Goal: Task Accomplishment & Management: Use online tool/utility

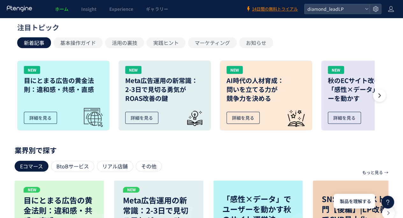
scroll to position [191, 0]
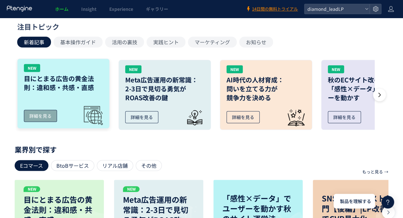
click at [43, 116] on div "詳細を見る" at bounding box center [40, 116] width 33 height 12
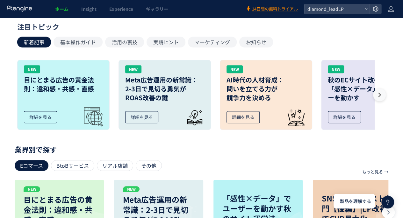
click at [380, 93] on icon at bounding box center [380, 95] width 6 height 6
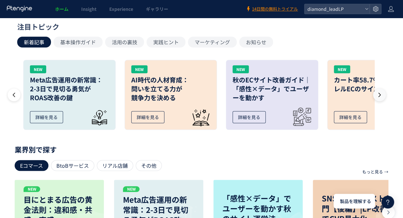
scroll to position [0, 101]
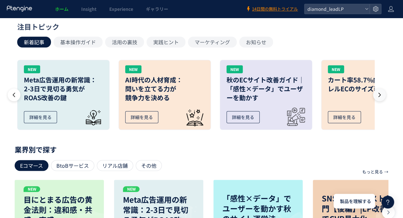
click at [380, 93] on icon at bounding box center [380, 95] width 6 height 6
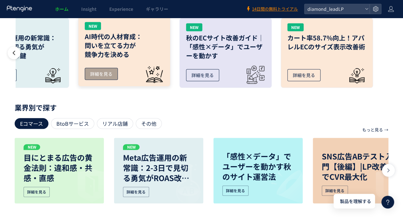
scroll to position [287, 0]
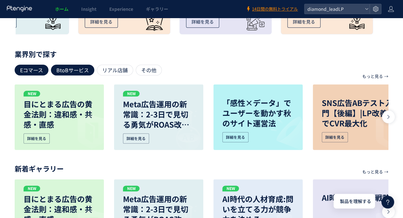
click at [75, 69] on div "BtoBサービス" at bounding box center [72, 70] width 43 height 11
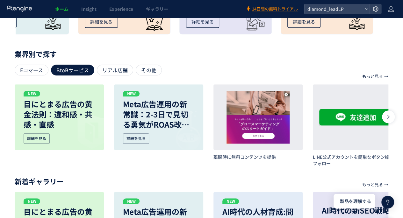
scroll to position [319, 0]
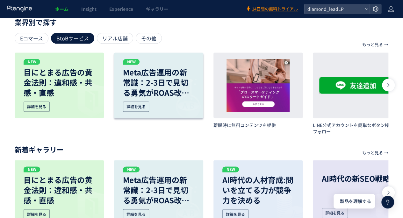
click at [144, 101] on div "Meta広告運用の新常識：2-3日で見切る勇気がROAS改善の鍵 詳細を見る" at bounding box center [158, 89] width 71 height 45
click at [390, 79] on div at bounding box center [388, 85] width 13 height 13
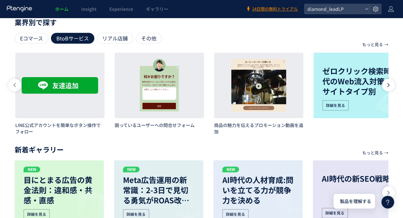
scroll to position [0, 299]
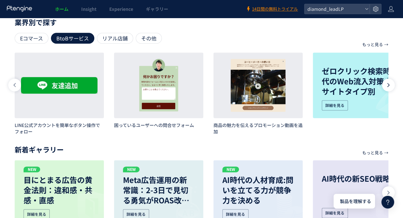
click at [388, 83] on icon at bounding box center [388, 85] width 5 height 5
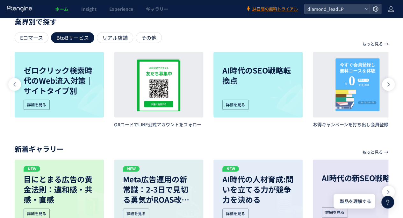
scroll to position [311, 0]
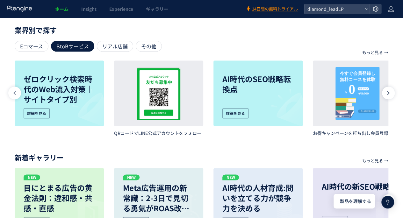
click at [389, 89] on div at bounding box center [388, 93] width 13 height 13
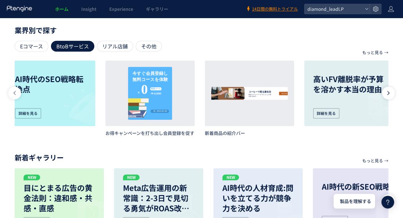
scroll to position [0, 810]
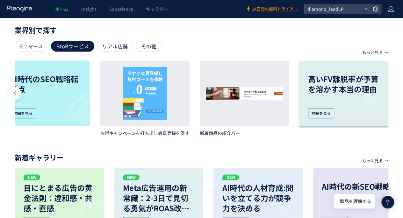
click at [344, 84] on p "高いFV離脱率が予算を溶かす本当の理由" at bounding box center [343, 84] width 71 height 20
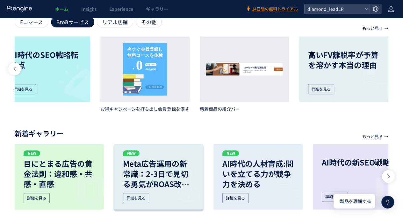
scroll to position [343, 0]
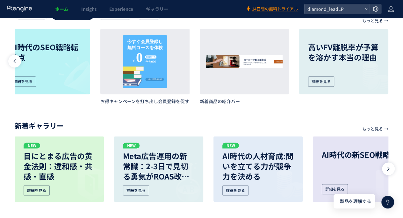
click at [392, 167] on div at bounding box center [388, 169] width 13 height 13
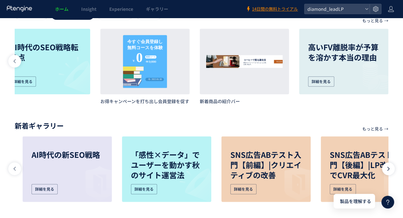
scroll to position [0, 299]
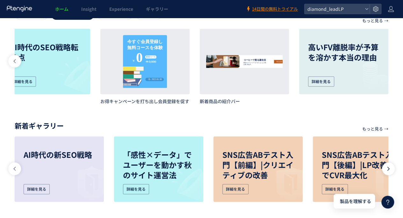
click at [392, 167] on div at bounding box center [388, 169] width 13 height 13
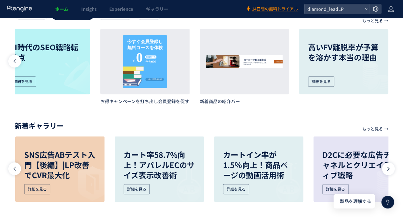
scroll to position [0, 597]
click at [386, 167] on icon at bounding box center [388, 168] width 5 height 5
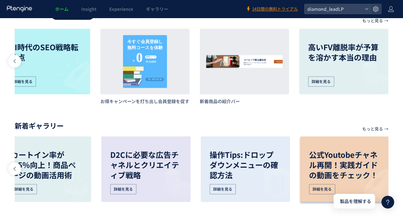
scroll to position [0, 810]
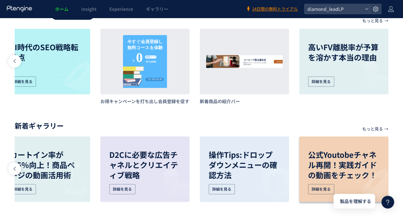
click at [386, 167] on img at bounding box center [369, 182] width 40 height 40
click at [255, 172] on img at bounding box center [269, 182] width 40 height 40
click at [255, 151] on p "操作Tips:ドロップダウンメニューの確認方法" at bounding box center [244, 165] width 71 height 31
click at [221, 190] on div "詳細を見る" at bounding box center [222, 189] width 26 height 10
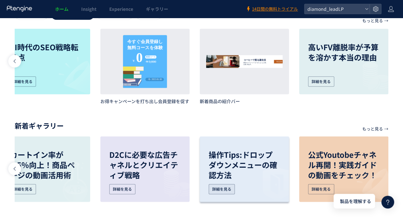
click at [221, 190] on div "詳細を見る" at bounding box center [222, 189] width 26 height 10
click at [196, 117] on div "もっと見る → 目的別で探す リード獲得 離脱防止 プロモーション レコメンド アンケートやレビュー お知らせやガイド サイト利用促進 もっと見る → 業界別…" at bounding box center [202, 101] width 374 height 210
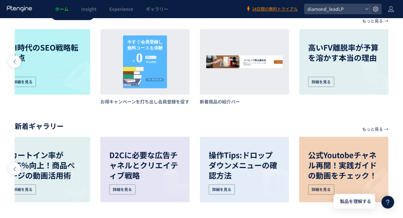
scroll to position [343, 0]
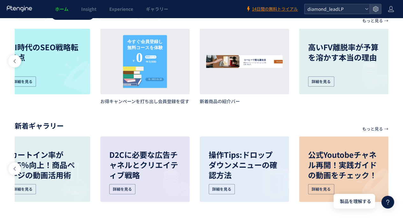
click at [366, 6] on div "diamond_leadLP" at bounding box center [337, 9] width 65 height 10
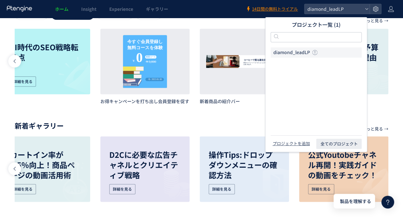
click at [293, 51] on span "diamond_leadLP" at bounding box center [291, 52] width 37 height 6
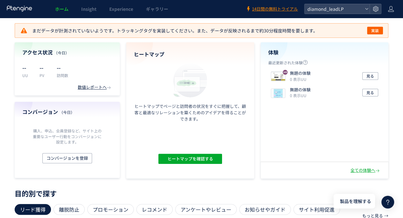
scroll to position [0, 0]
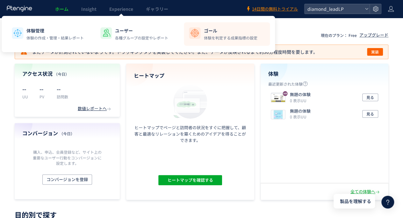
click at [214, 34] on div "ゴール 体験を判定する成果指標の設定" at bounding box center [231, 33] width 54 height 13
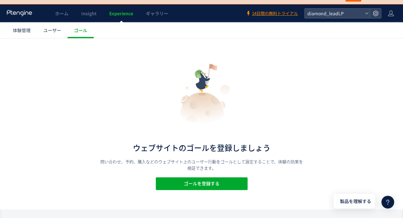
scroll to position [13, 0]
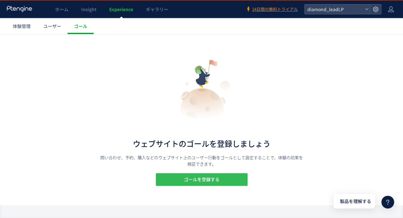
click at [200, 182] on span "ゴールを登録する" at bounding box center [202, 179] width 36 height 13
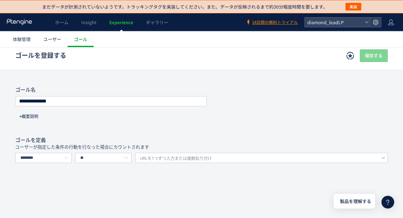
scroll to position [32, 0]
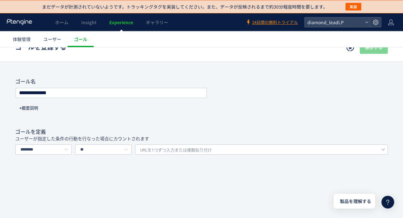
click at [91, 85] on div "**********" at bounding box center [201, 100] width 373 height 44
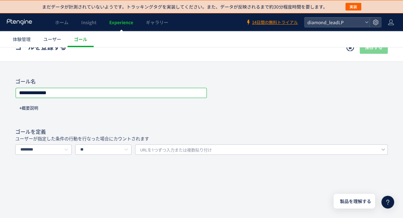
click at [91, 97] on input "**********" at bounding box center [111, 93] width 191 height 9
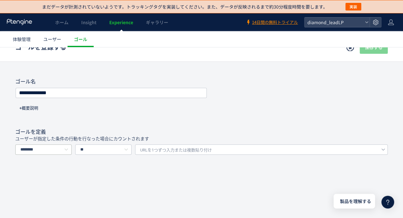
click at [65, 148] on icon at bounding box center [66, 150] width 8 height 10
click at [64, 177] on li "イベントを選択する" at bounding box center [47, 177] width 62 height 11
type input "*********"
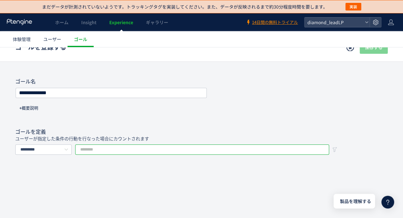
click at [133, 152] on input "text" at bounding box center [202, 150] width 254 height 10
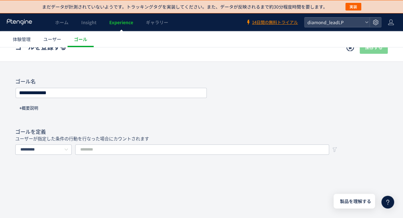
click at [90, 139] on p "ユーザーが指定した条件の行動を行なった場合にカウントされます" at bounding box center [201, 139] width 373 height 6
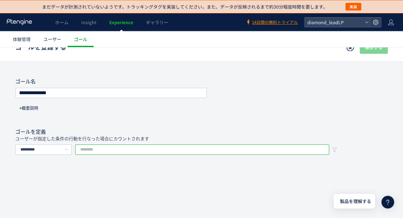
click at [103, 149] on input "text" at bounding box center [202, 150] width 254 height 10
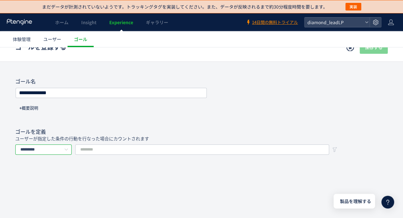
click at [61, 150] on input "*********" at bounding box center [43, 150] width 56 height 10
click at [55, 178] on span "イベントを選択する" at bounding box center [42, 176] width 40 height 5
click at [120, 155] on div "**********" at bounding box center [201, 130] width 403 height 229
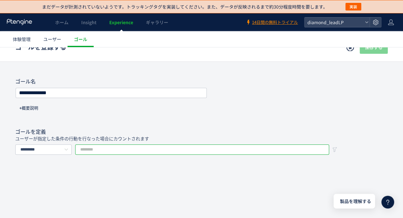
click at [131, 151] on input "text" at bounding box center [202, 150] width 254 height 10
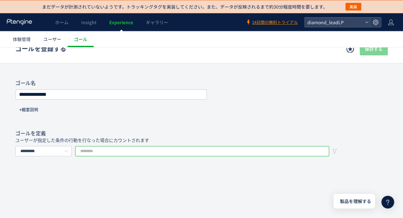
scroll to position [0, 0]
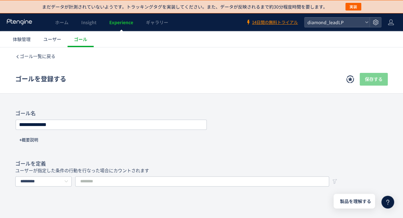
click at [386, 204] on icon at bounding box center [388, 203] width 8 height 8
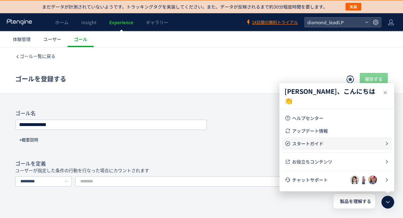
click at [334, 145] on span "スタートガイド" at bounding box center [338, 144] width 92 height 6
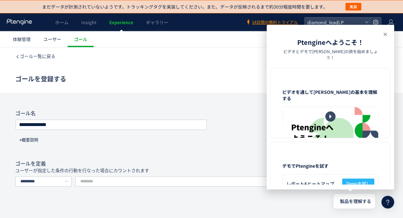
click at [386, 31] on icon at bounding box center [386, 35] width 8 height 8
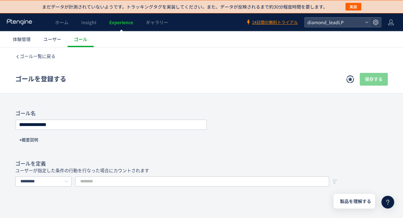
click at [390, 202] on icon at bounding box center [388, 203] width 8 height 8
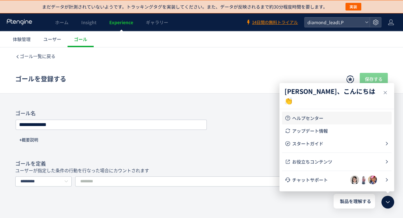
click at [303, 120] on span "ヘルプセンター" at bounding box center [340, 118] width 97 height 6
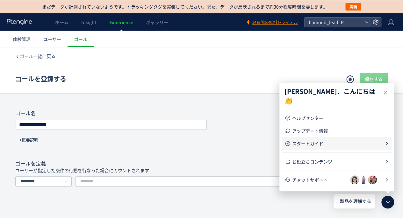
click at [316, 146] on span "スタートガイド" at bounding box center [338, 144] width 92 height 6
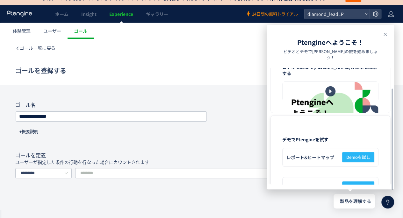
scroll to position [13, 0]
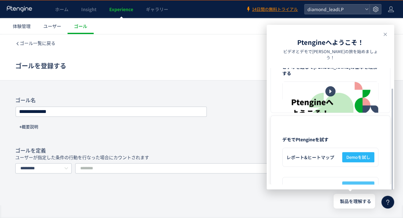
click at [352, 182] on span "Demoを試し" at bounding box center [359, 187] width 24 height 10
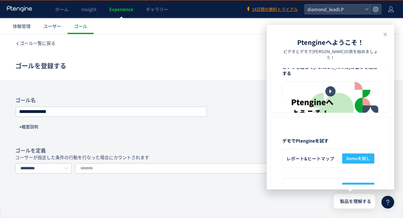
click at [387, 32] on icon at bounding box center [386, 35] width 8 height 8
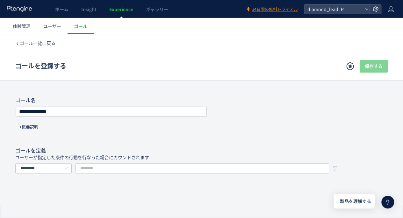
click at [388, 204] on use at bounding box center [388, 202] width 3 height 5
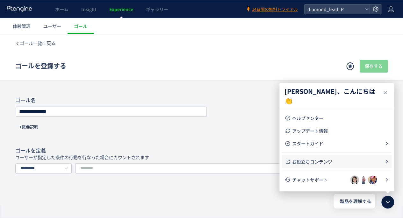
click at [308, 166] on li "お役立ちコンテンツ" at bounding box center [337, 162] width 110 height 13
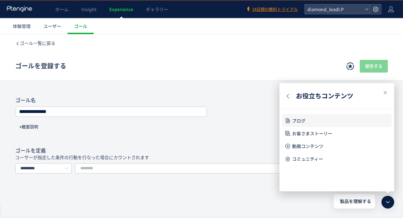
click at [301, 124] on span "ブログ" at bounding box center [340, 121] width 97 height 6
click at [388, 92] on icon at bounding box center [386, 93] width 8 height 8
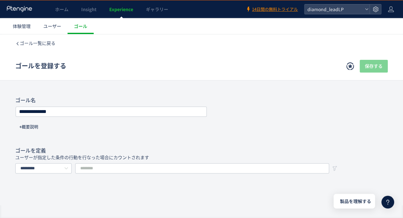
click at [388, 204] on icon at bounding box center [388, 203] width 8 height 8
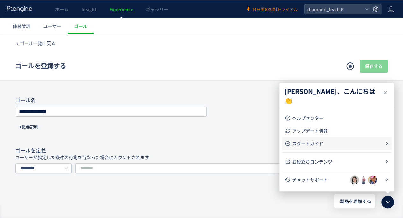
click at [307, 144] on span "スタートガイド" at bounding box center [338, 144] width 92 height 6
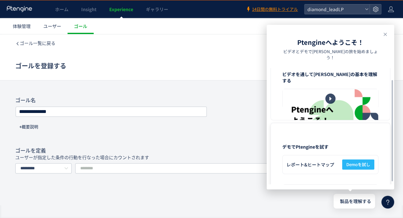
scroll to position [25, 0]
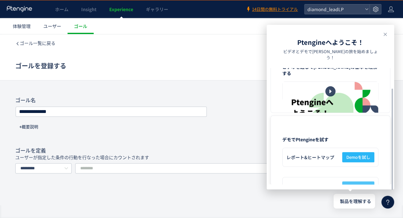
click at [354, 182] on span "Demoを試し" at bounding box center [359, 187] width 24 height 10
click at [359, 152] on span "Demoを試し" at bounding box center [359, 157] width 24 height 10
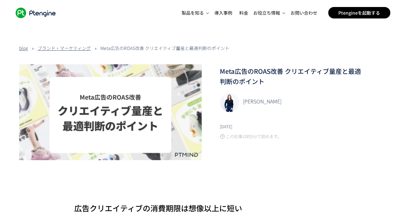
click at [231, 101] on img at bounding box center [229, 102] width 19 height 19
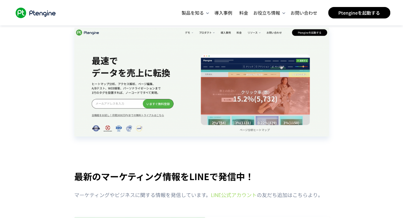
scroll to position [2264, 0]
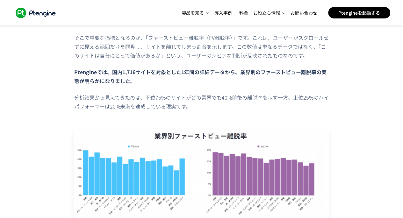
scroll to position [223, 0]
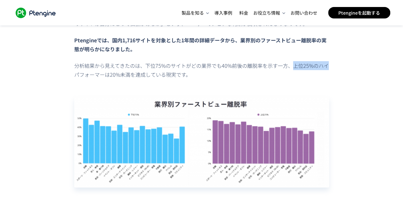
drag, startPoint x: 294, startPoint y: 67, endPoint x: 331, endPoint y: 68, distance: 37.0
click at [147, 74] on p "分析結果から見えてきたのは、下位75%のサイトがどの業界でも40%前後の離脱率を示す一方、上位25%のハイパフォーマーは20%未満を達成している現実です。" at bounding box center [201, 70] width 255 height 18
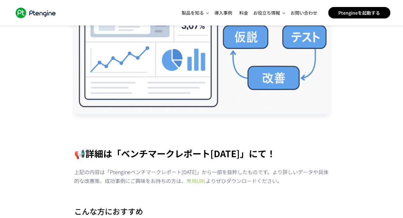
scroll to position [1627, 0]
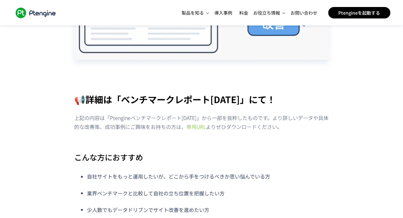
click at [194, 123] on link "専用URL" at bounding box center [196, 127] width 19 height 8
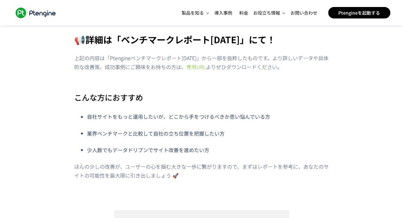
scroll to position [1754, 0]
